Goal: Task Accomplishment & Management: Use online tool/utility

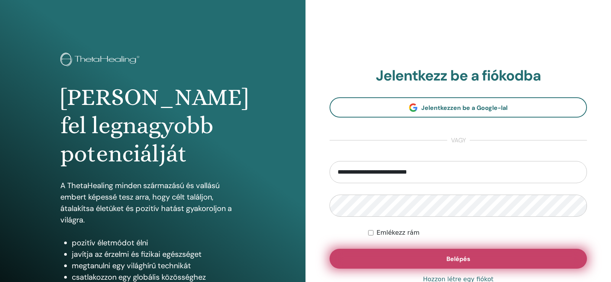
type input "**********"
click at [460, 252] on button "Belépés" at bounding box center [458, 259] width 257 height 20
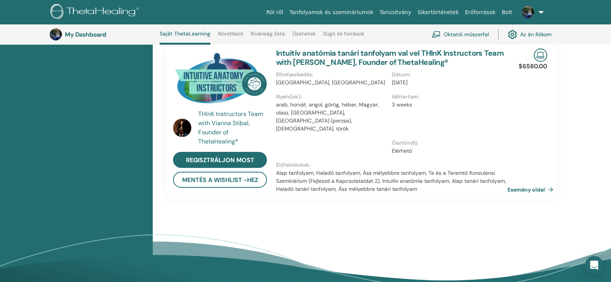
scroll to position [721, 0]
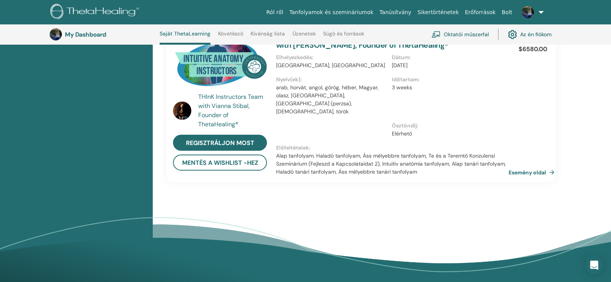
click at [543, 167] on link "Esemény oldal" at bounding box center [533, 172] width 49 height 11
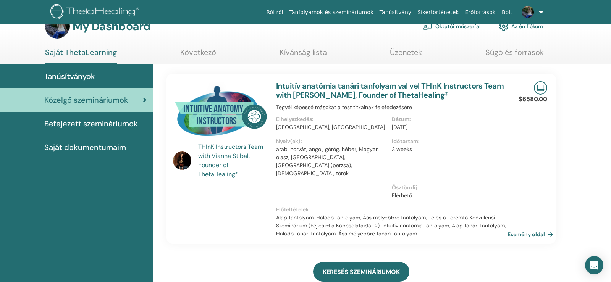
scroll to position [0, 0]
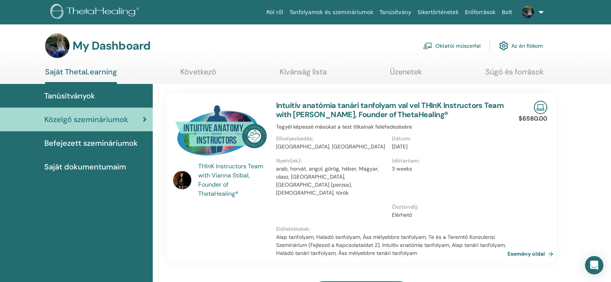
click at [522, 47] on link "Az én fiókom" at bounding box center [521, 45] width 44 height 17
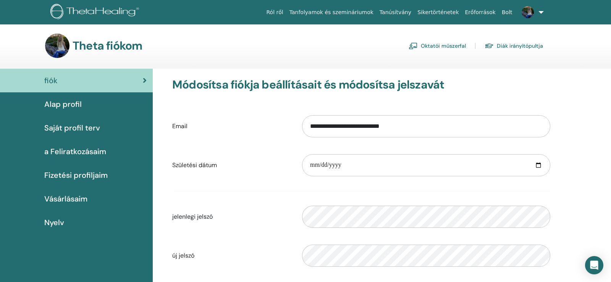
click at [447, 49] on link "Oktatói műszerfal" at bounding box center [437, 46] width 57 height 12
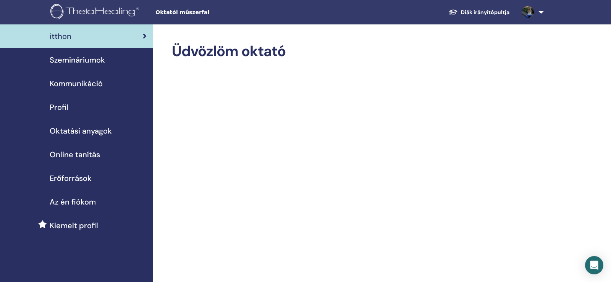
click at [81, 60] on span "Szemináriumok" at bounding box center [77, 59] width 55 height 11
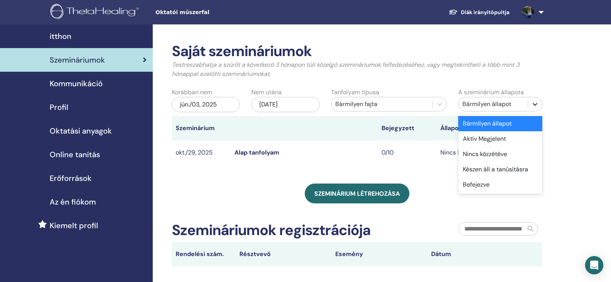
click at [540, 101] on div at bounding box center [535, 104] width 14 height 14
click at [505, 143] on div "Aktív Megjelent" at bounding box center [500, 138] width 84 height 15
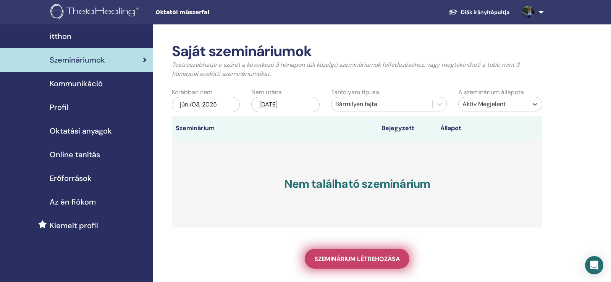
click at [364, 258] on span "Szeminárium létrehozása" at bounding box center [357, 259] width 86 height 8
